Goal: Check status

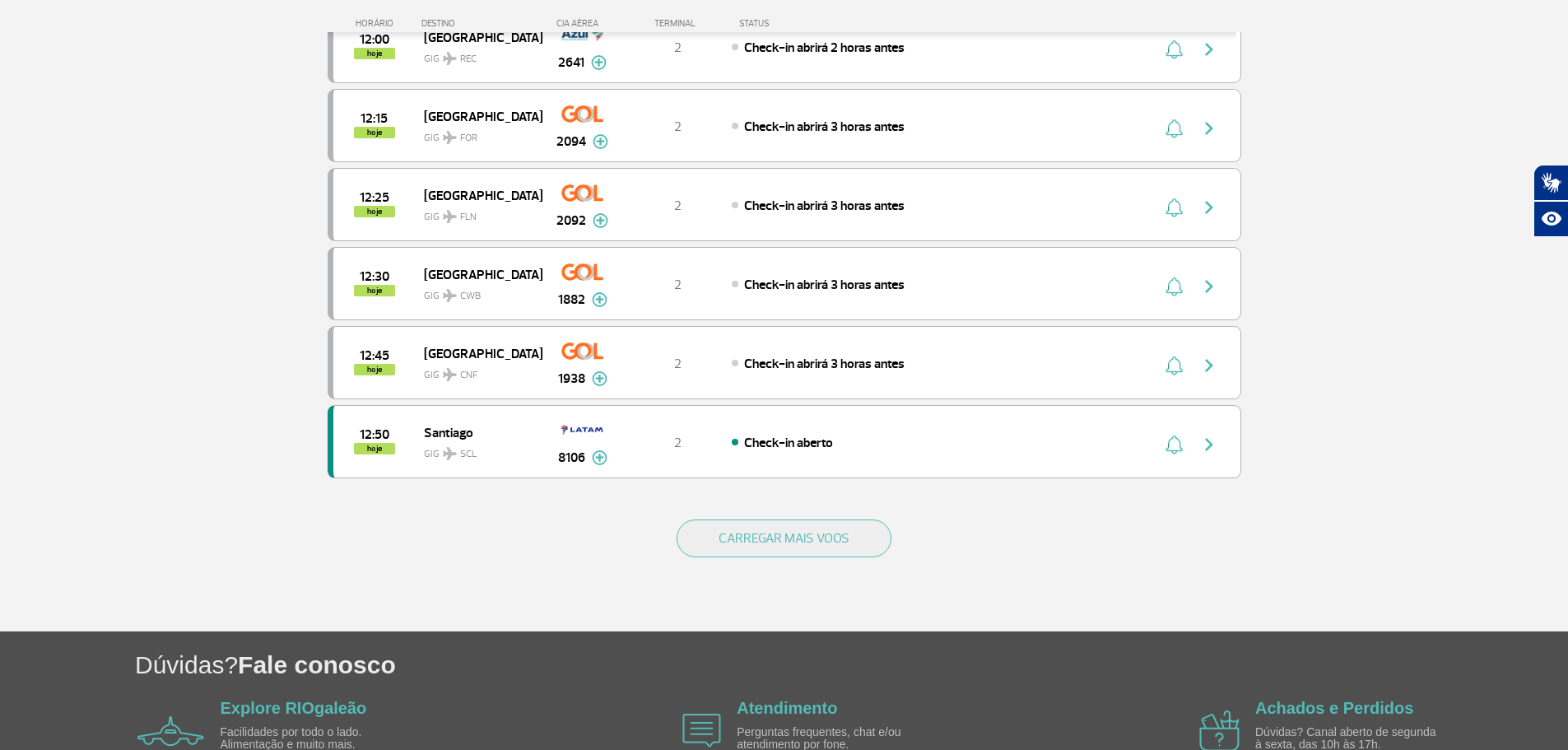
scroll to position [1399, 0]
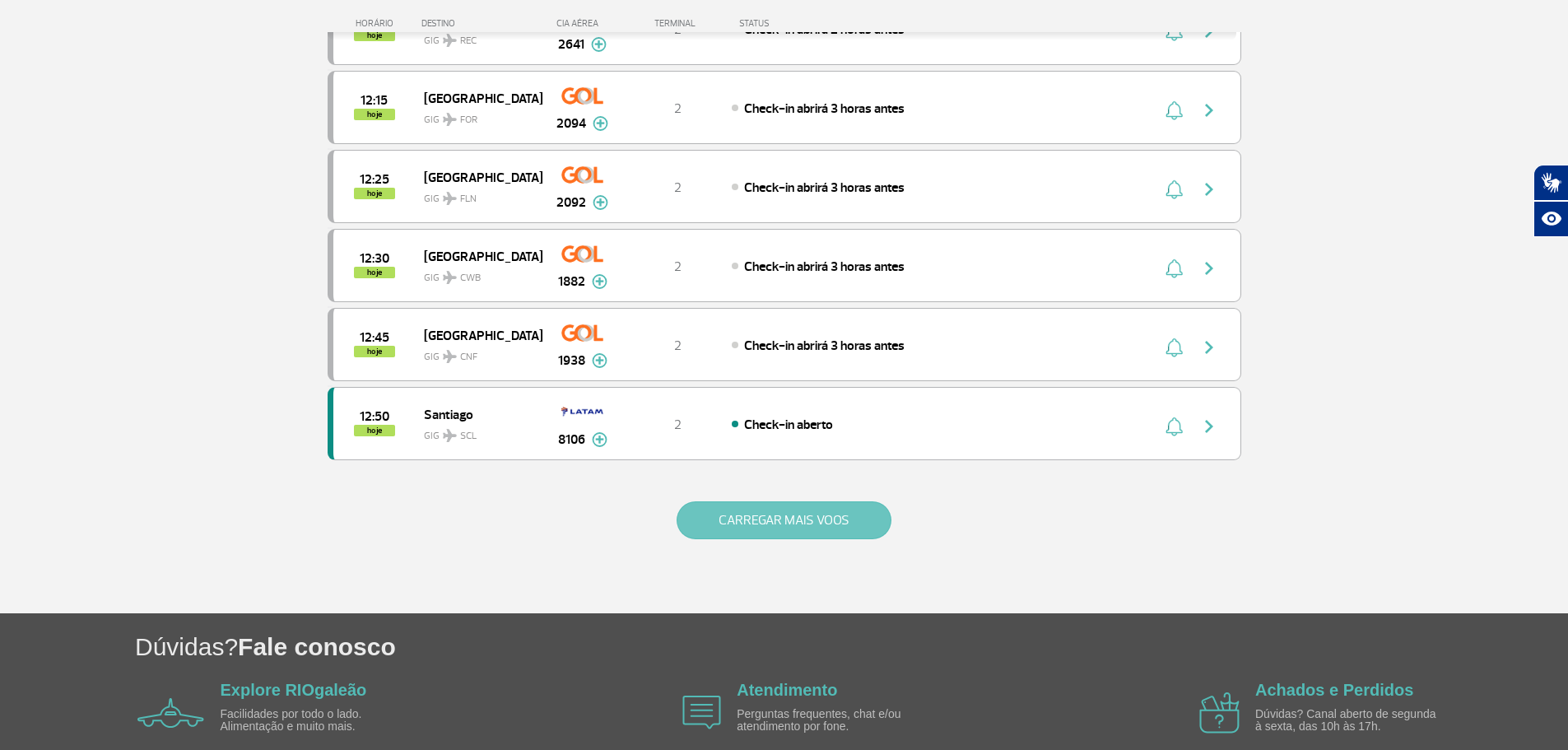
click at [843, 524] on button "CARREGAR MAIS VOOS" at bounding box center [784, 520] width 215 height 38
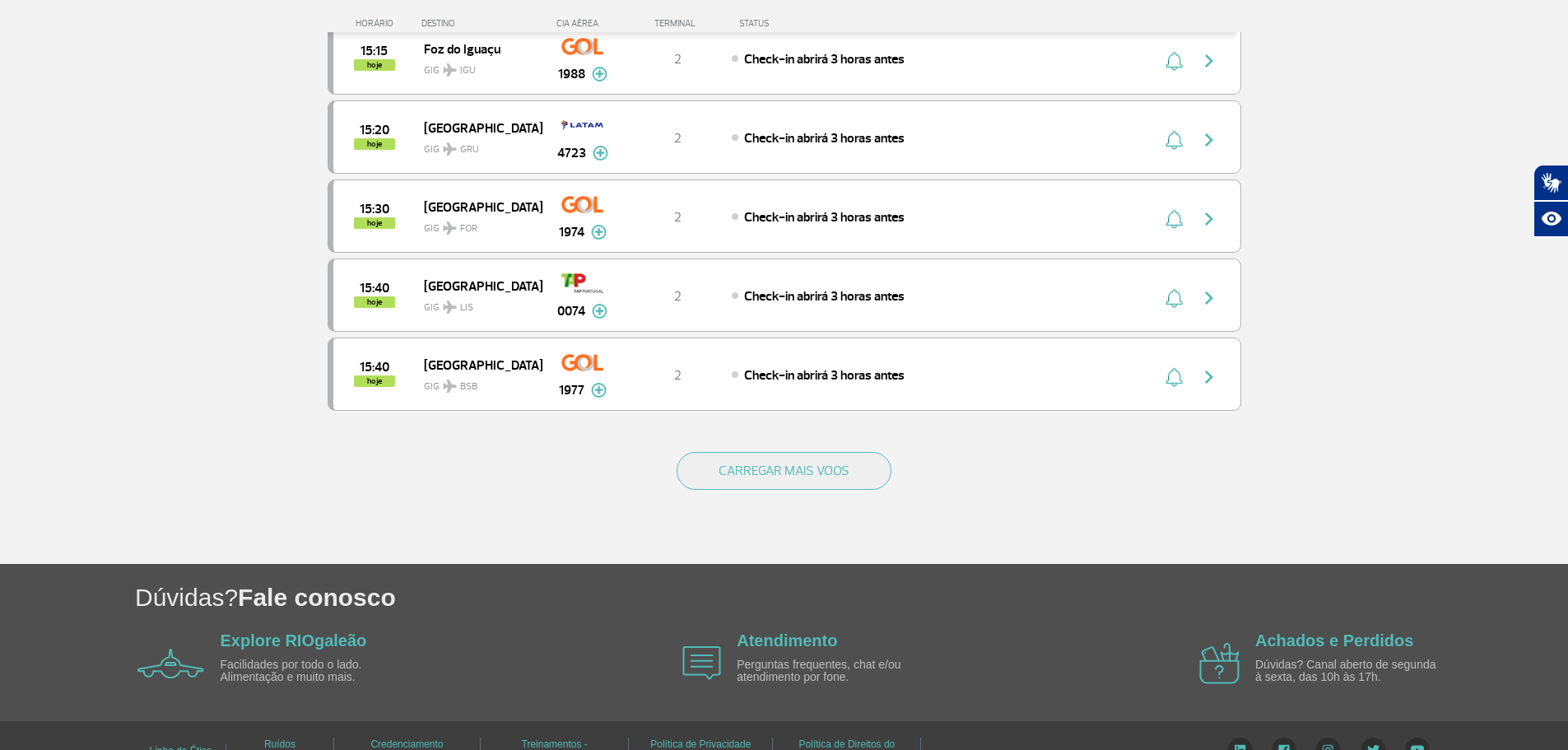
scroll to position [3049, 0]
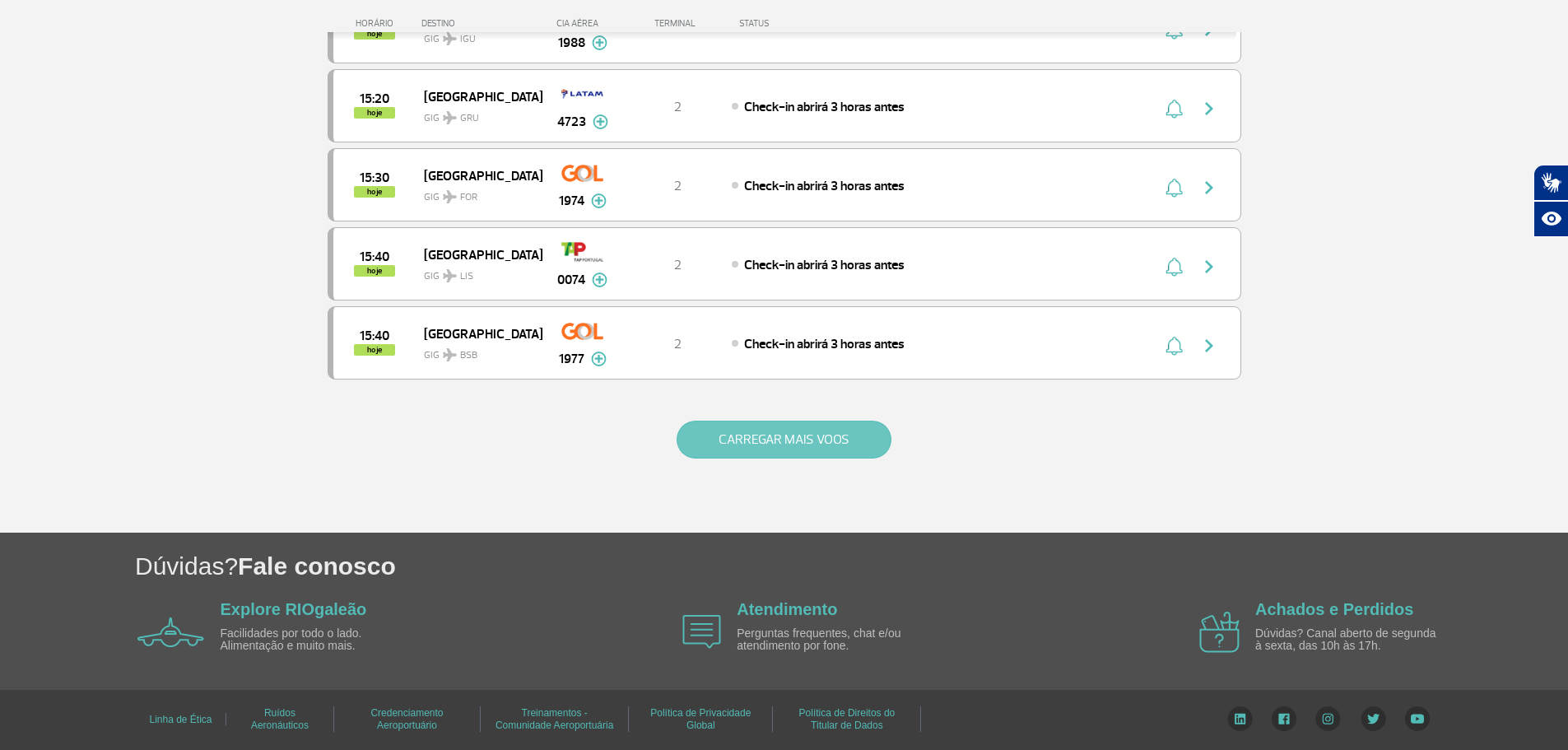
click at [757, 435] on button "CARREGAR MAIS VOOS" at bounding box center [784, 439] width 215 height 38
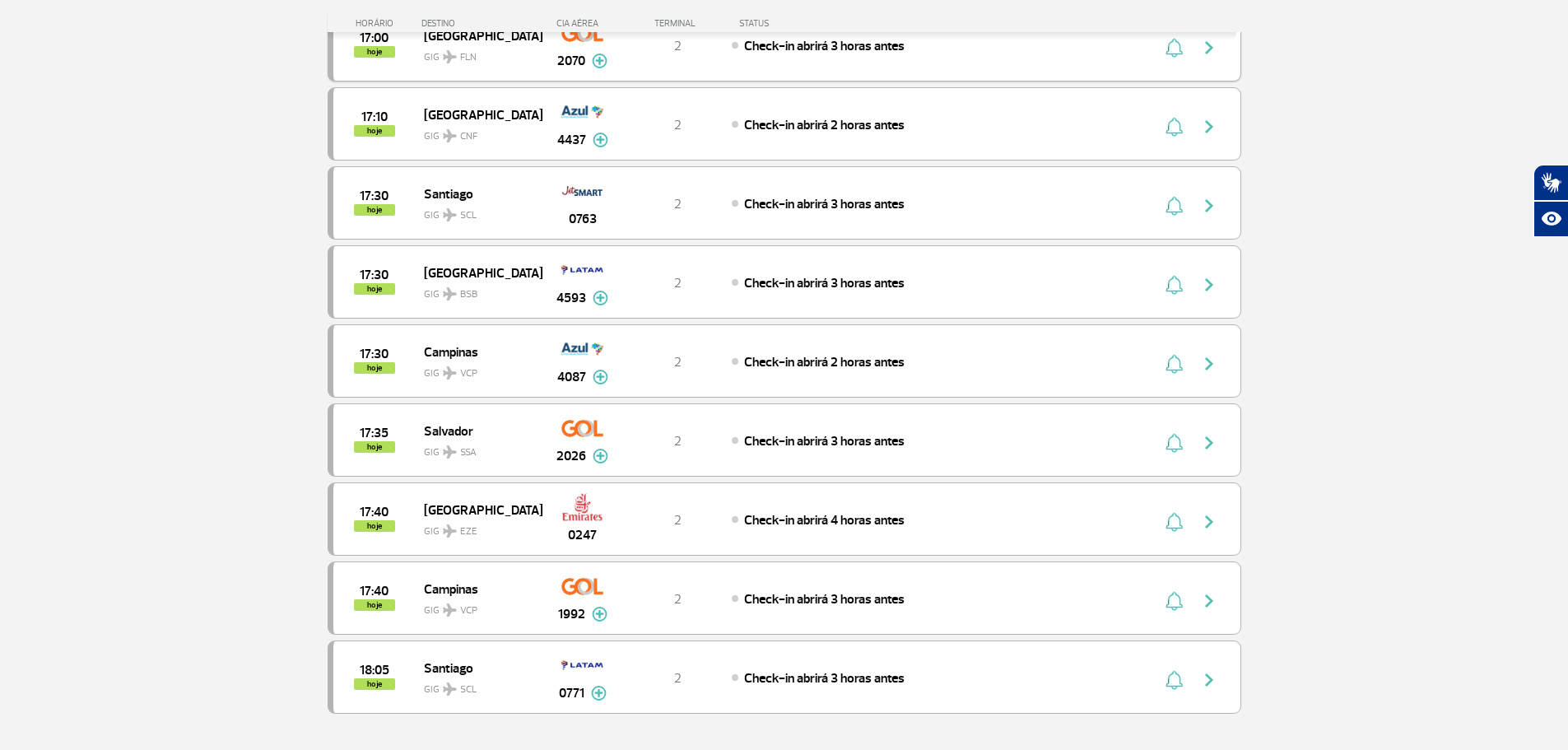
scroll to position [4448, 0]
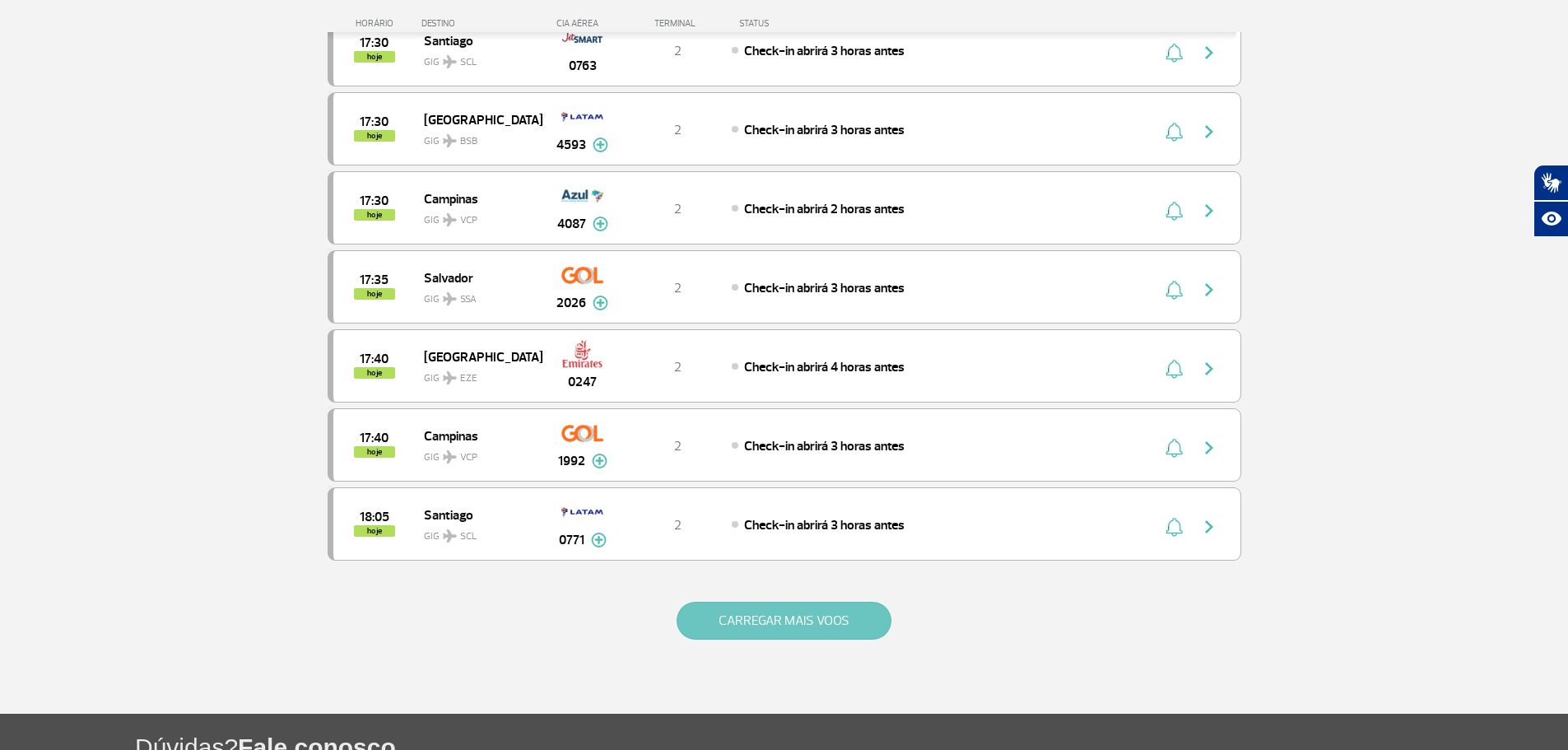
click at [756, 613] on button "CARREGAR MAIS VOOS" at bounding box center [784, 620] width 215 height 38
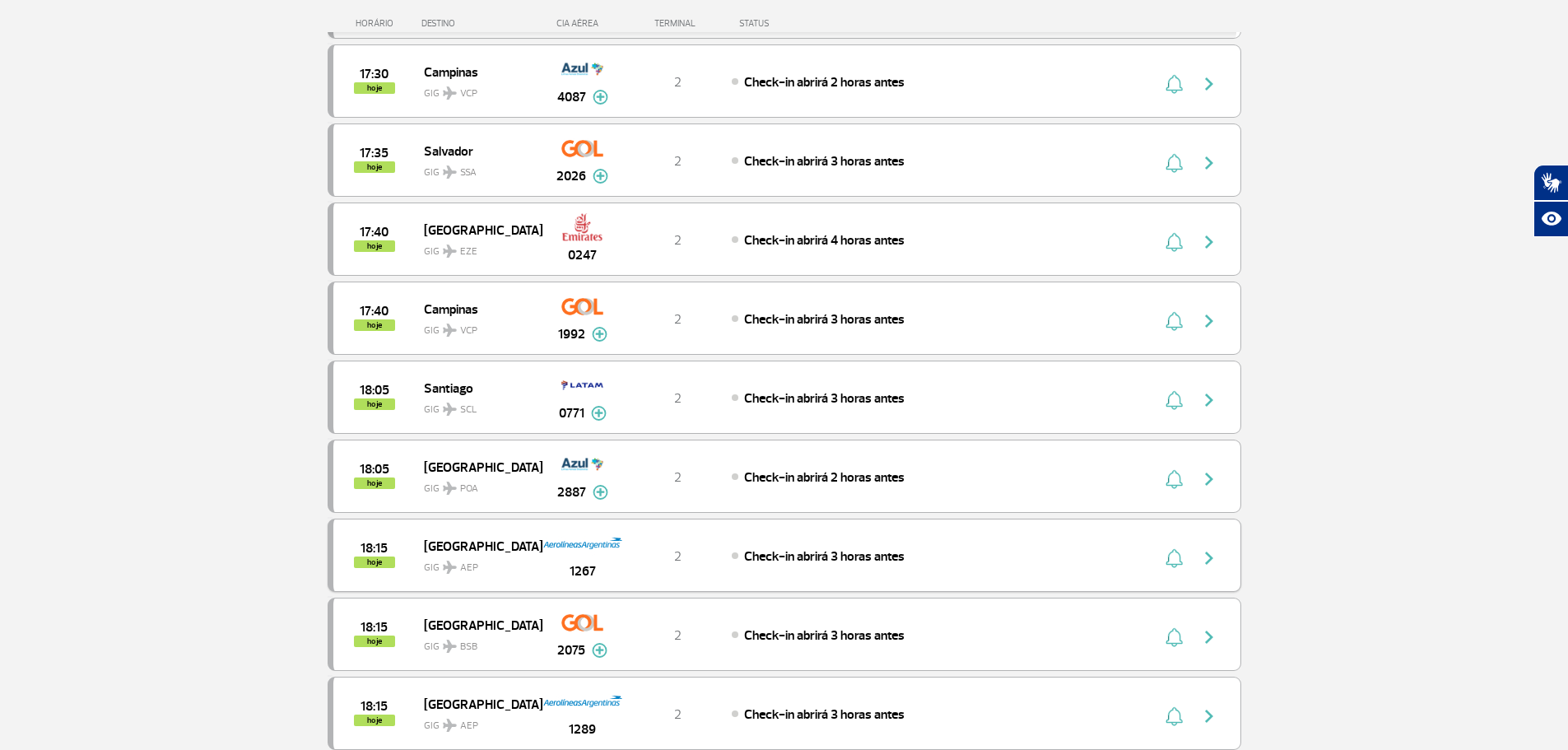
scroll to position [4612, 0]
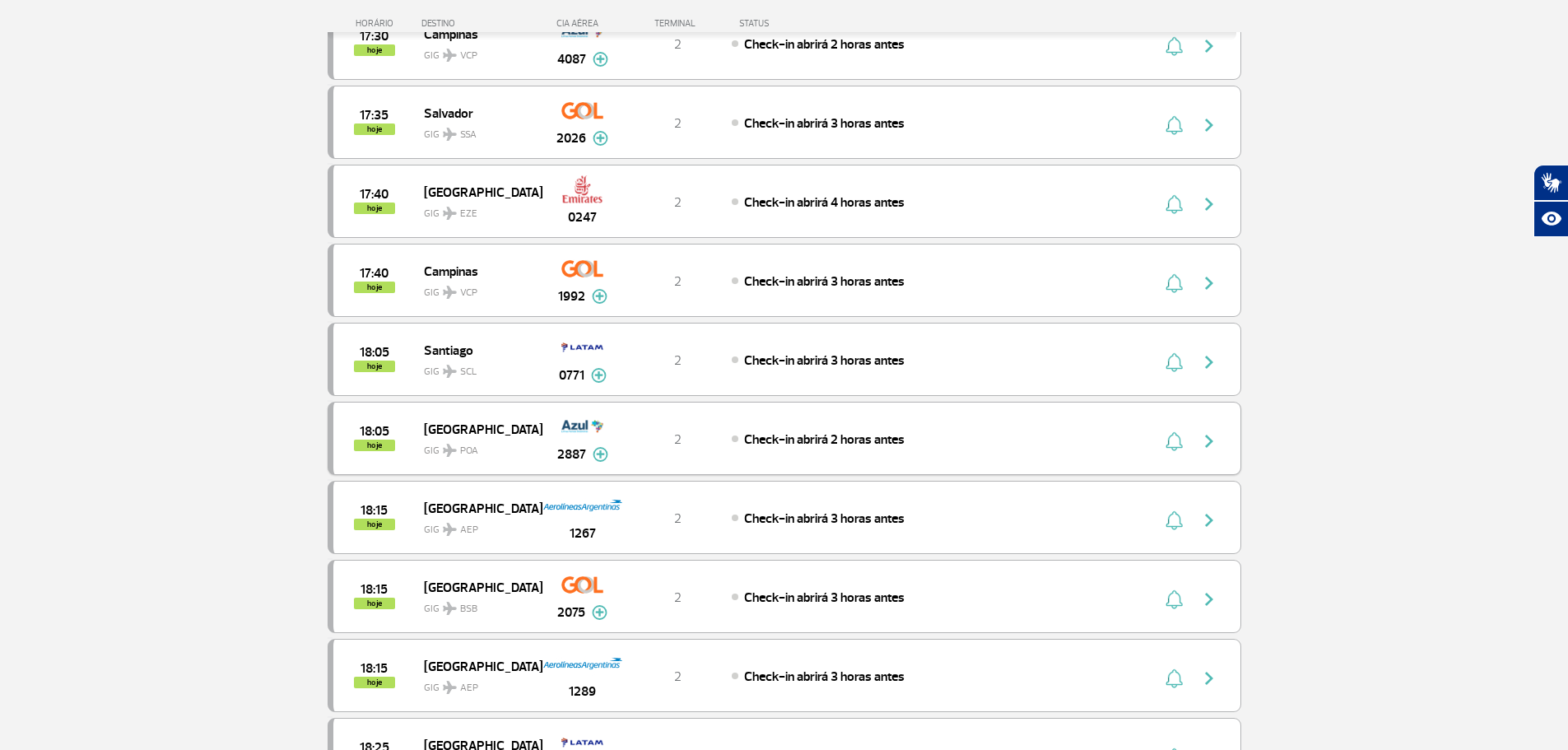
click at [594, 453] on img at bounding box center [600, 454] width 16 height 15
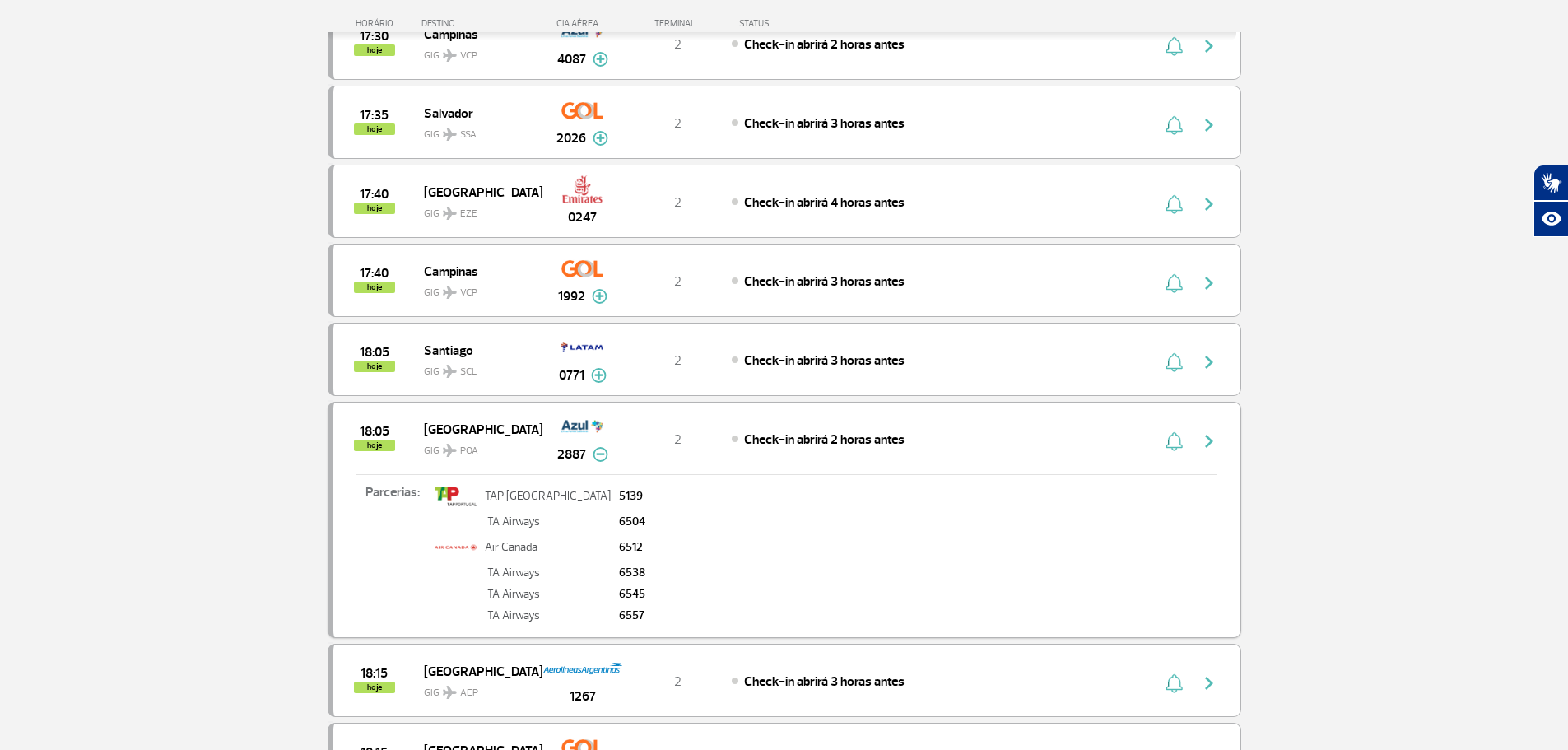
click at [758, 439] on span "Check-in abrirá 2 horas antes" at bounding box center [823, 439] width 160 height 17
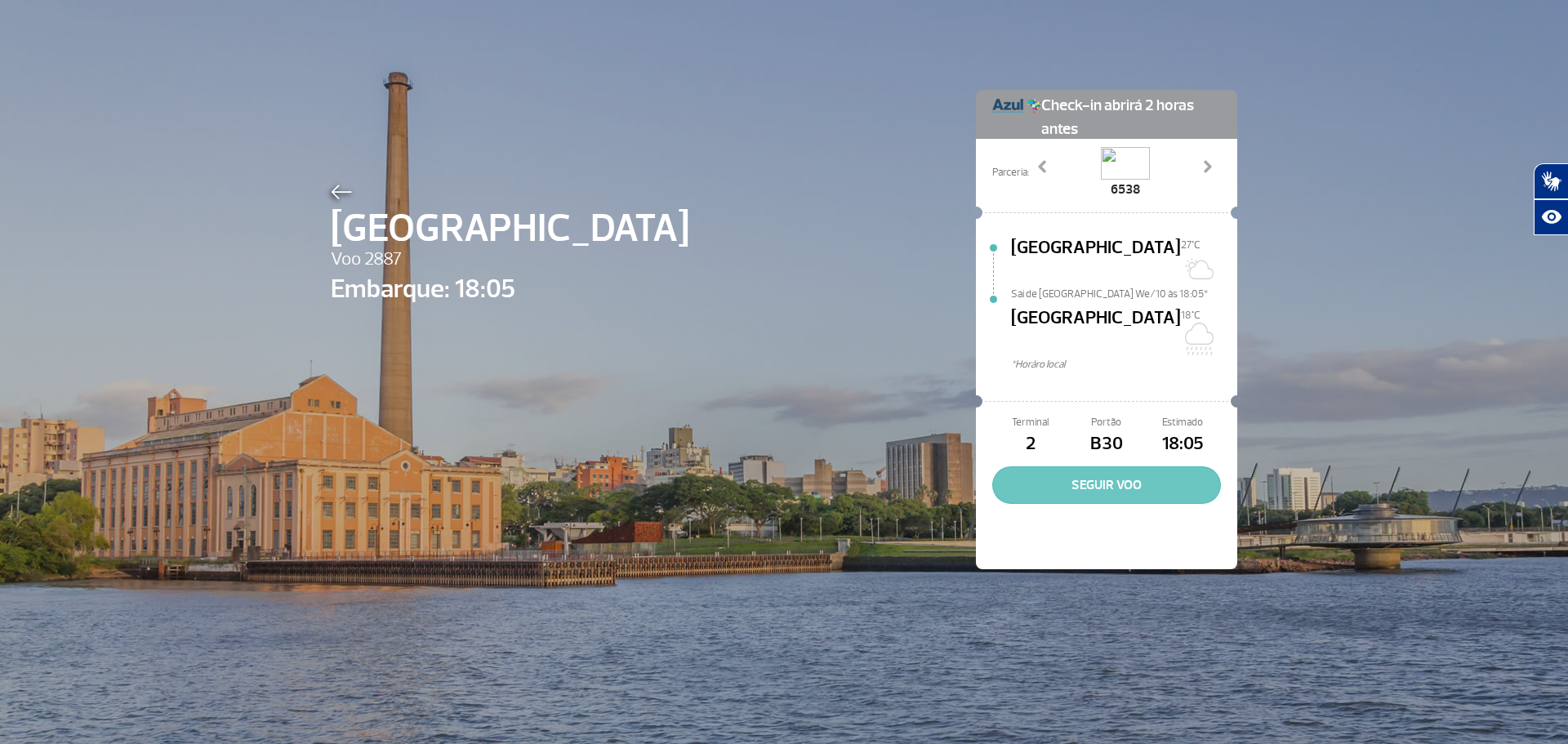
click at [1160, 467] on button "SEGUIR VOO" at bounding box center [1107, 485] width 228 height 37
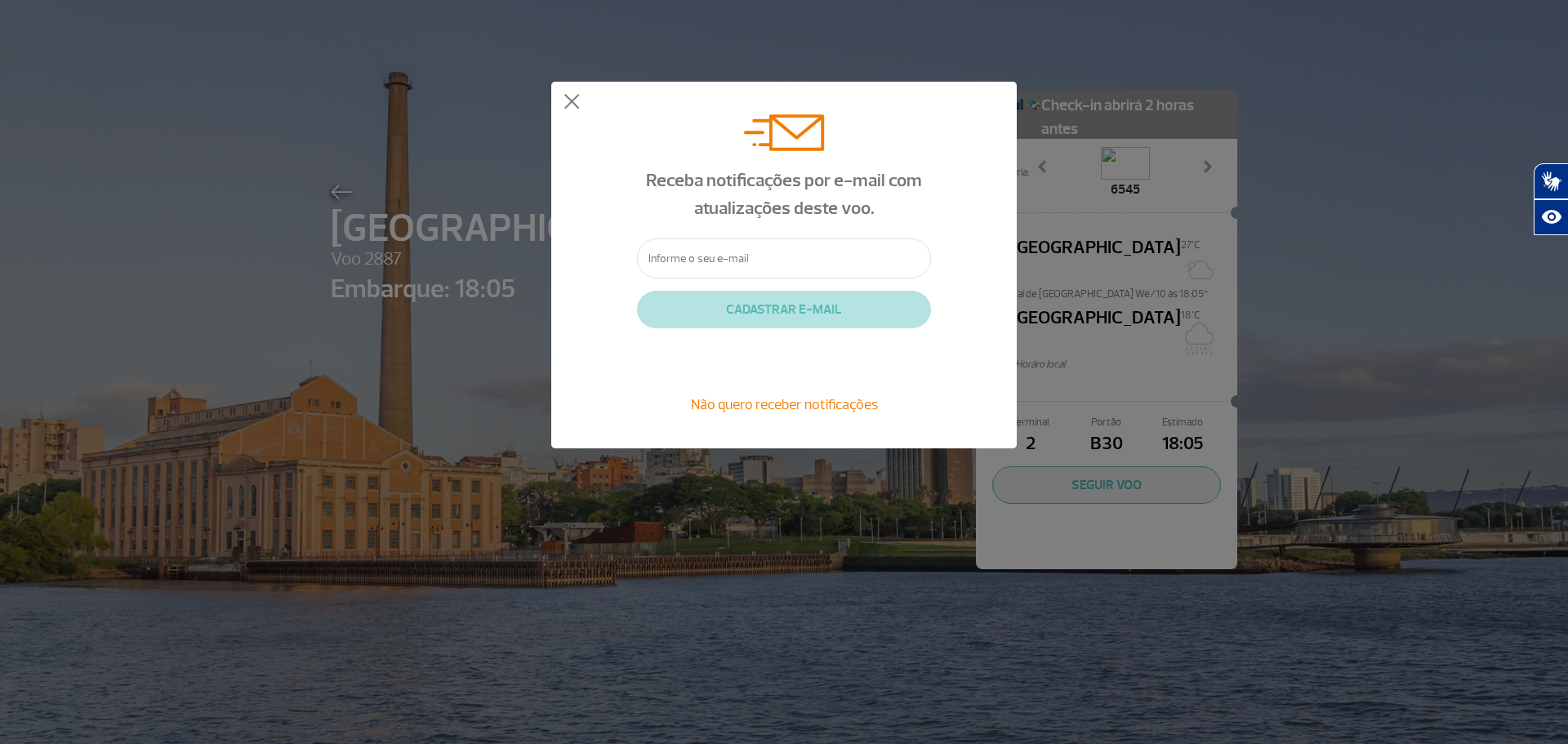
click at [574, 93] on div "Receba notificações por e-mail com atualizações deste voo. CADASTRAR E-MAIL Não…" at bounding box center [784, 265] width 466 height 367
click at [573, 98] on button at bounding box center [572, 102] width 16 height 16
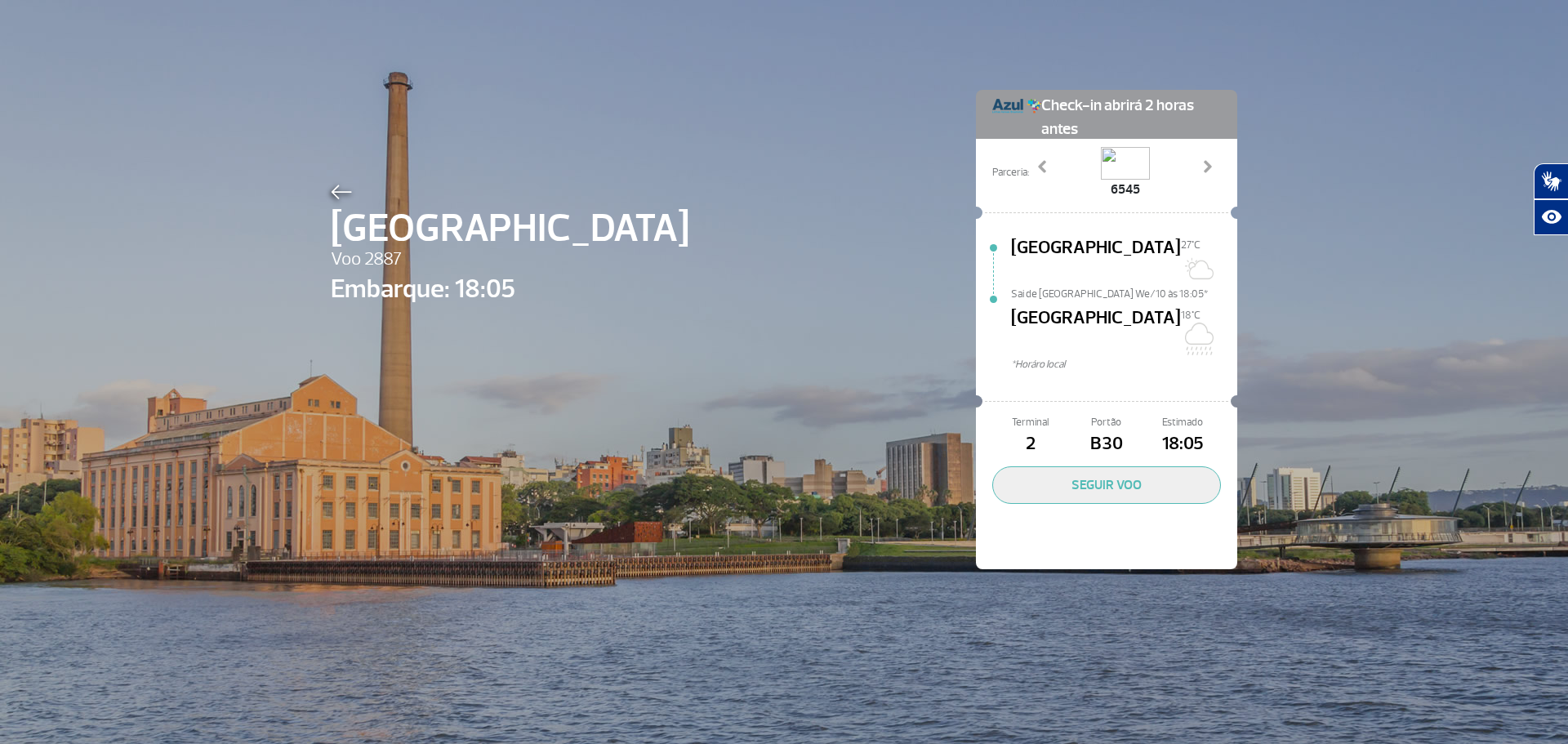
click at [723, 199] on div "[GEOGRAPHIC_DATA] 2887 Embarque: 18:05 Check-in abrirá 2 horas antes Parceria: …" at bounding box center [784, 305] width 931 height 610
